Goal: Information Seeking & Learning: Learn about a topic

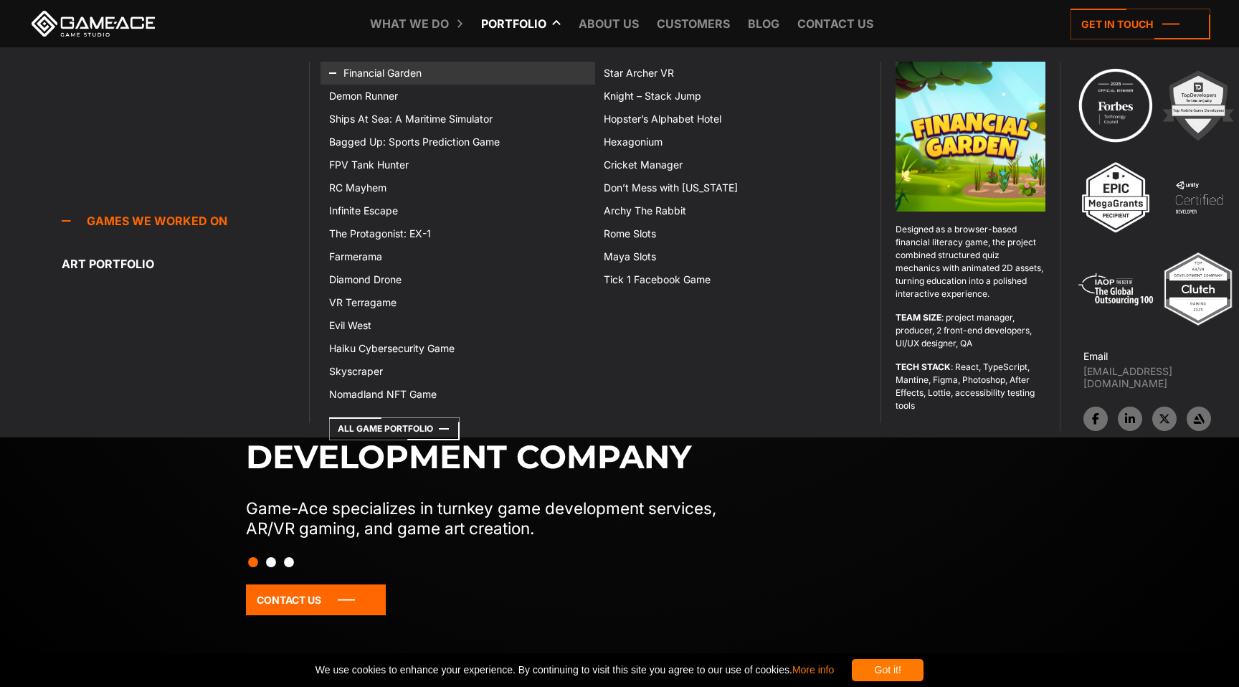
click at [401, 70] on link "Financial Garden" at bounding box center [457, 73] width 275 height 23
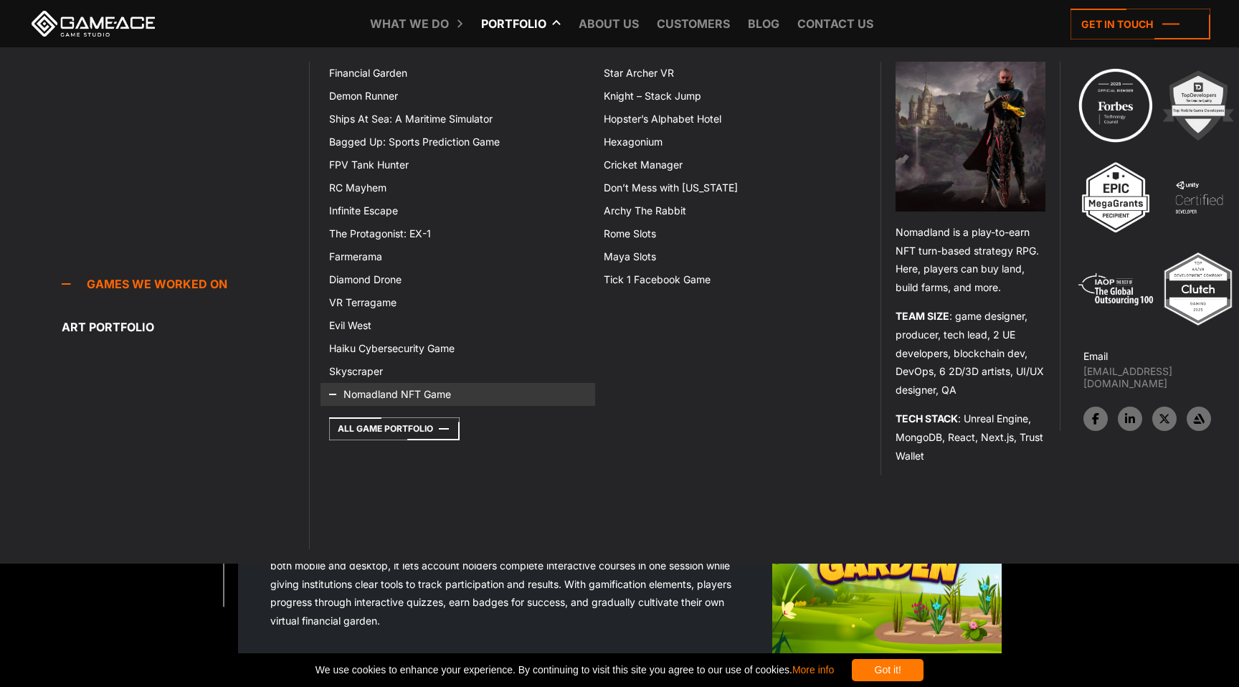
scroll to position [74, 0]
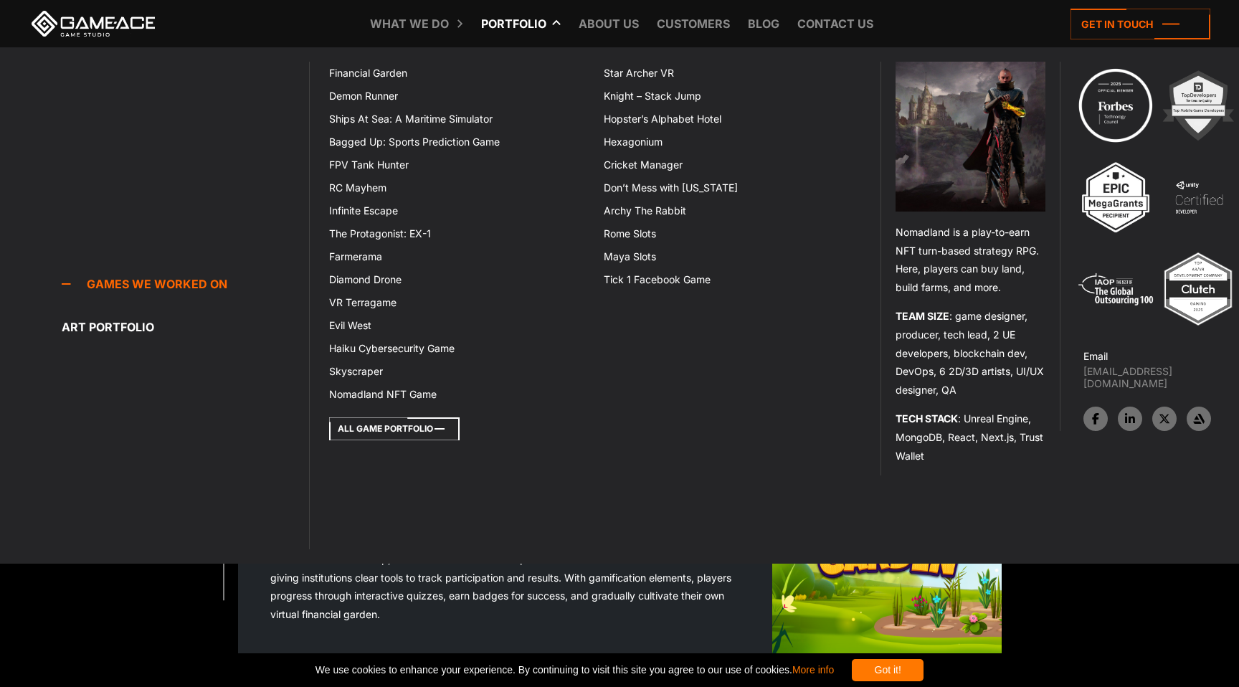
click at [392, 432] on icon at bounding box center [394, 428] width 130 height 23
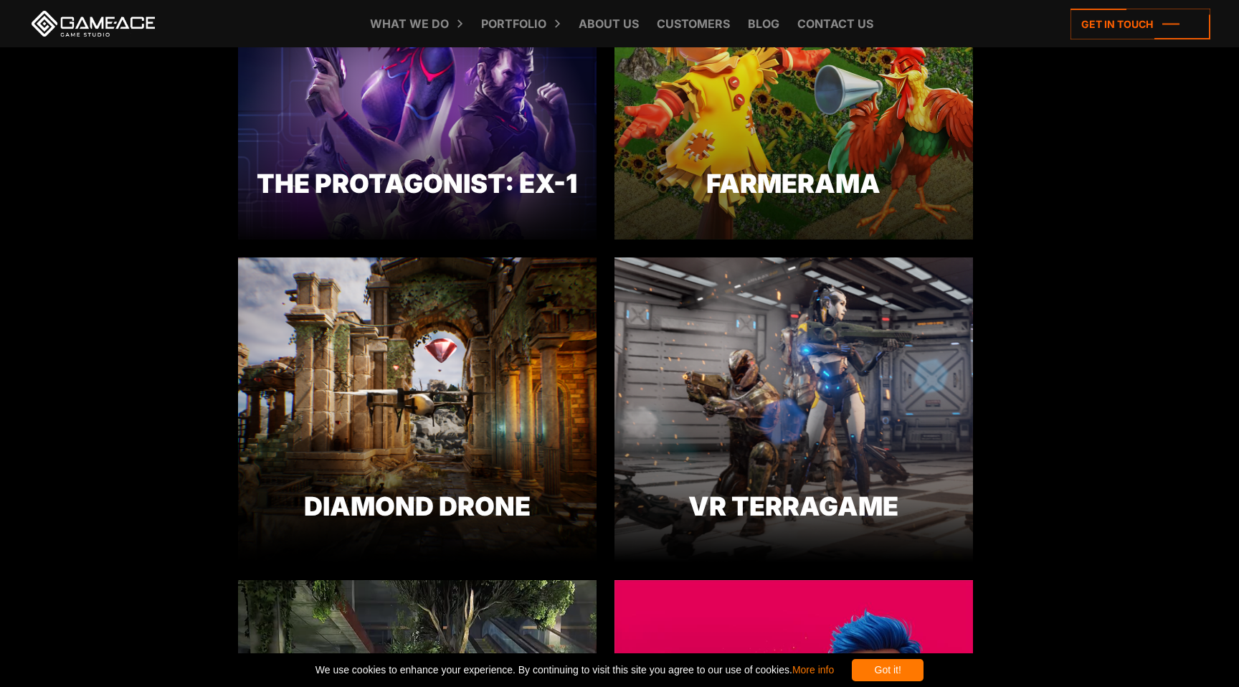
scroll to position [917, 0]
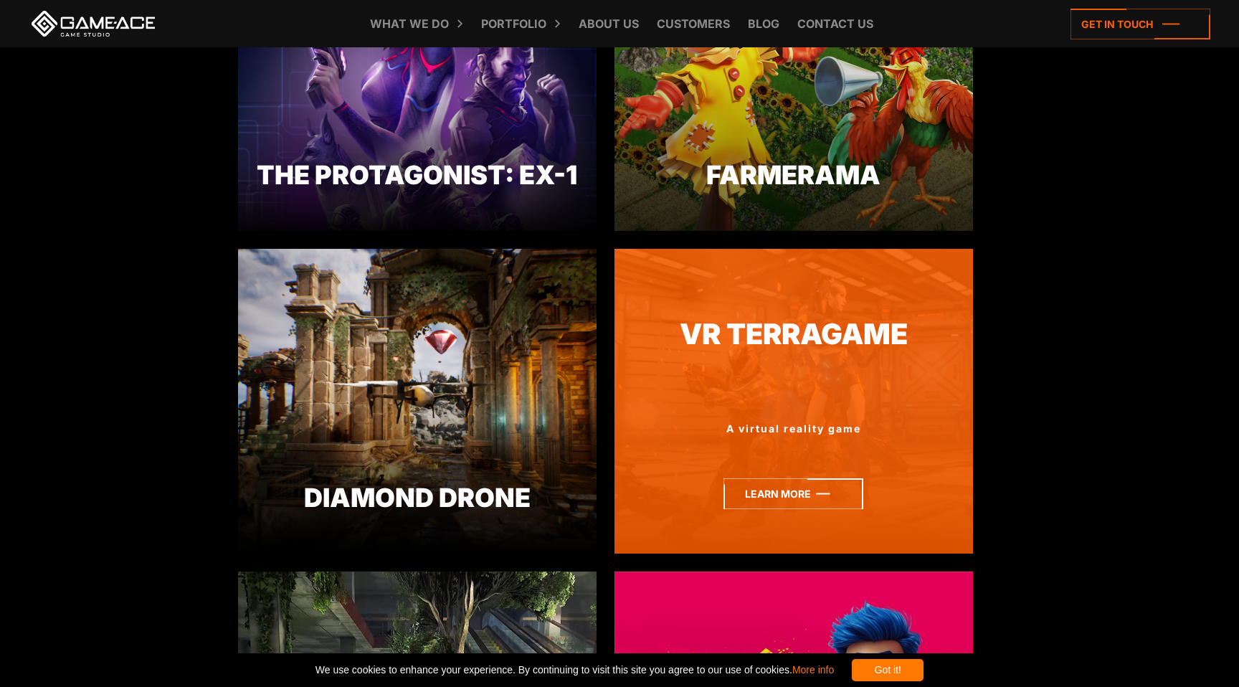
click at [758, 485] on icon at bounding box center [793, 493] width 140 height 31
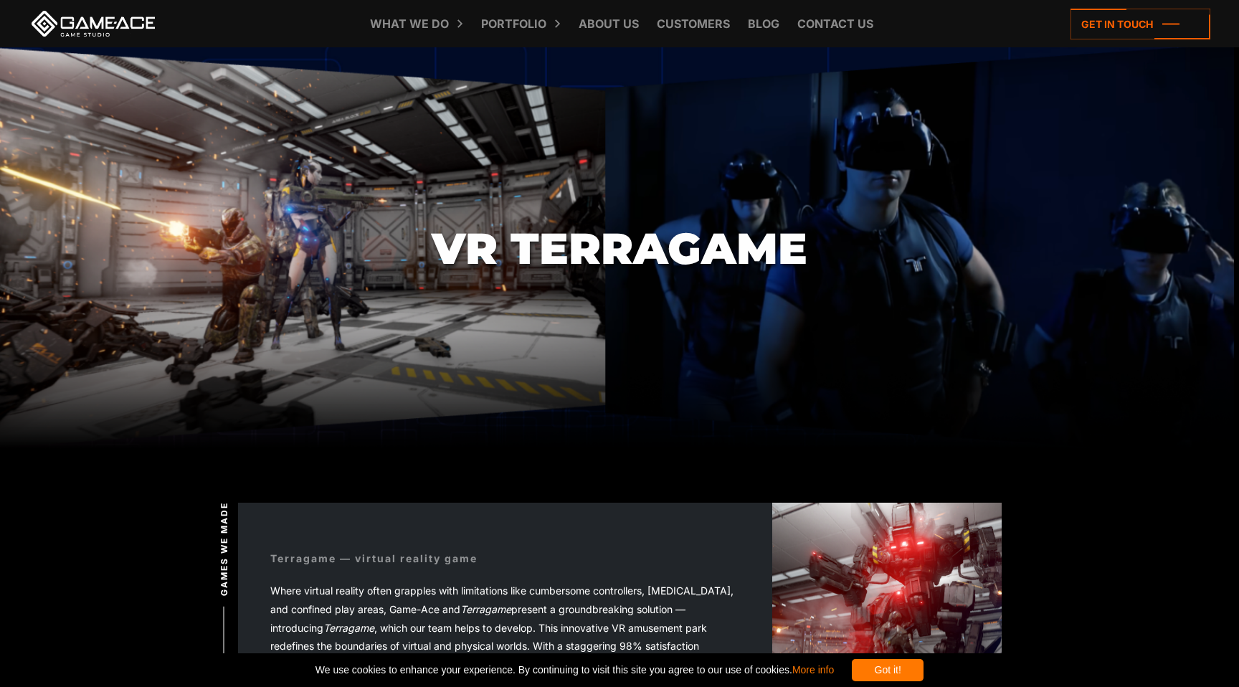
click at [923, 669] on div "Got it!" at bounding box center [888, 670] width 72 height 22
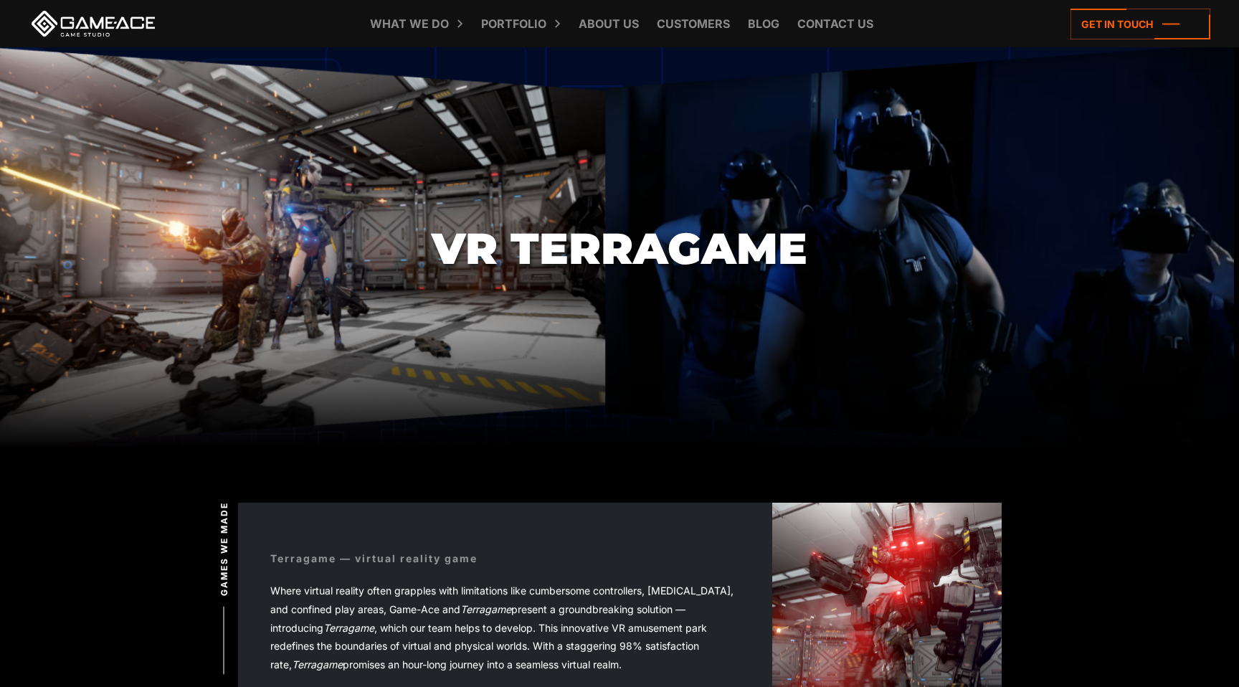
click at [544, 556] on div "Terragame — virtual reality game Where virtual reality often grapples with limi…" at bounding box center [505, 617] width 534 height 199
